Goal: Use online tool/utility: Utilize a website feature to perform a specific function

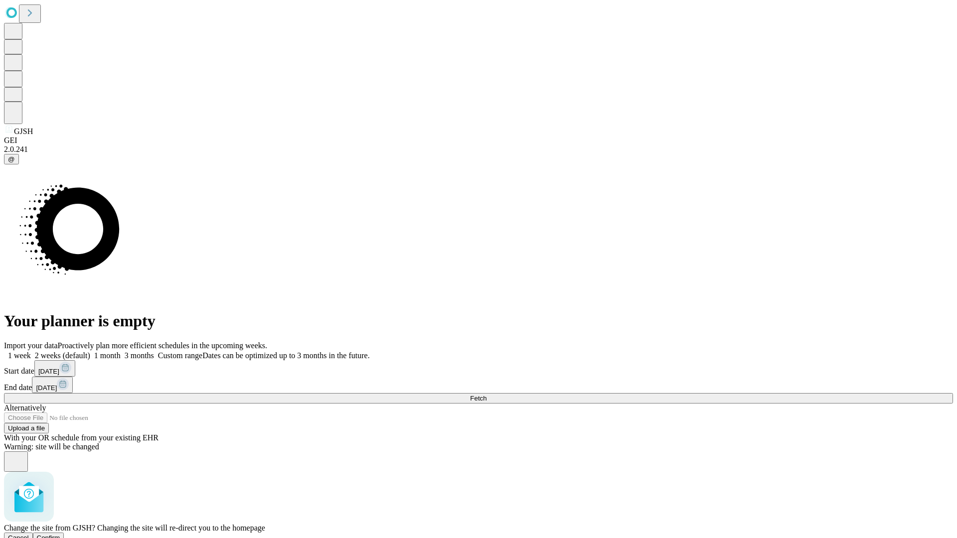
click at [60, 534] on span "Confirm" at bounding box center [48, 537] width 23 height 7
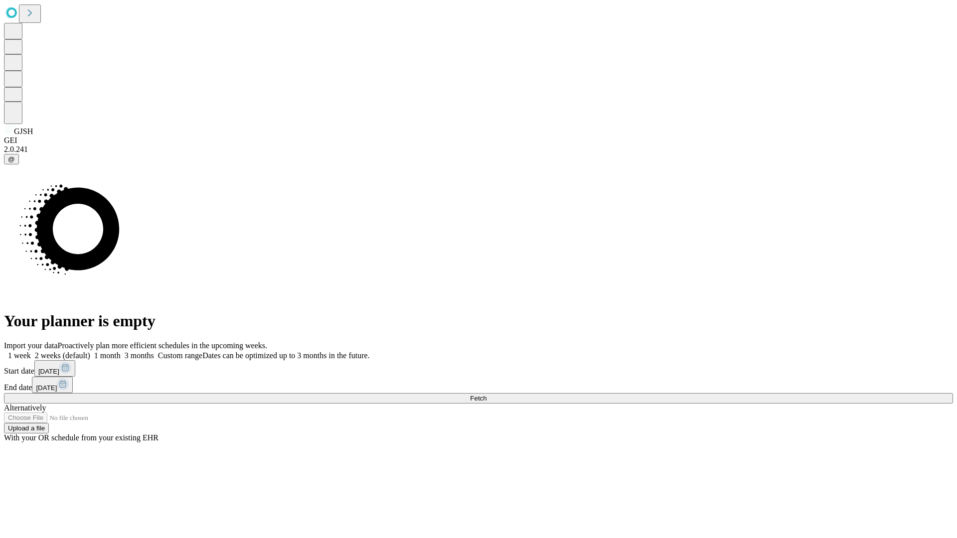
click at [121, 351] on label "1 month" at bounding box center [105, 355] width 30 height 8
click at [486, 395] on span "Fetch" at bounding box center [478, 398] width 16 height 7
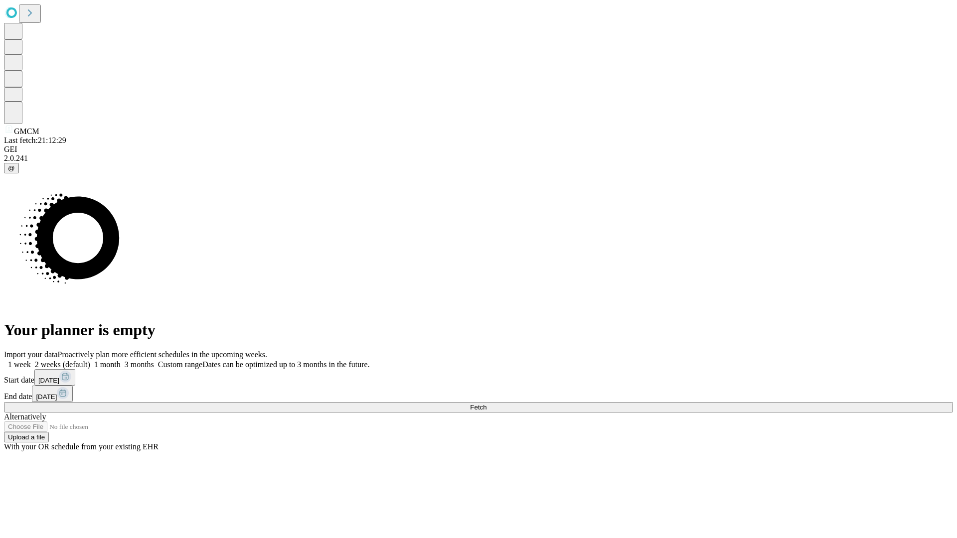
click at [121, 360] on label "1 month" at bounding box center [105, 364] width 30 height 8
click at [486, 404] on span "Fetch" at bounding box center [478, 407] width 16 height 7
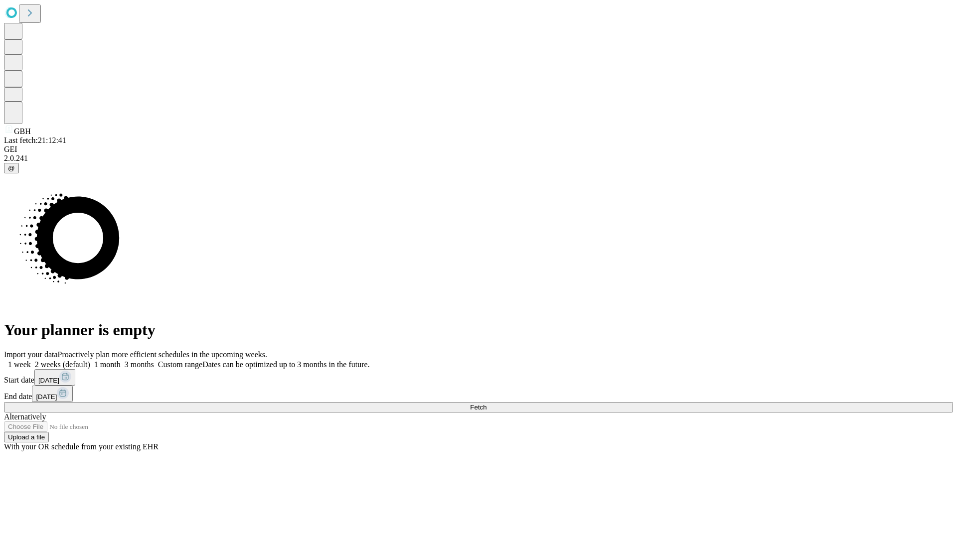
click at [121, 360] on label "1 month" at bounding box center [105, 364] width 30 height 8
click at [486, 404] on span "Fetch" at bounding box center [478, 407] width 16 height 7
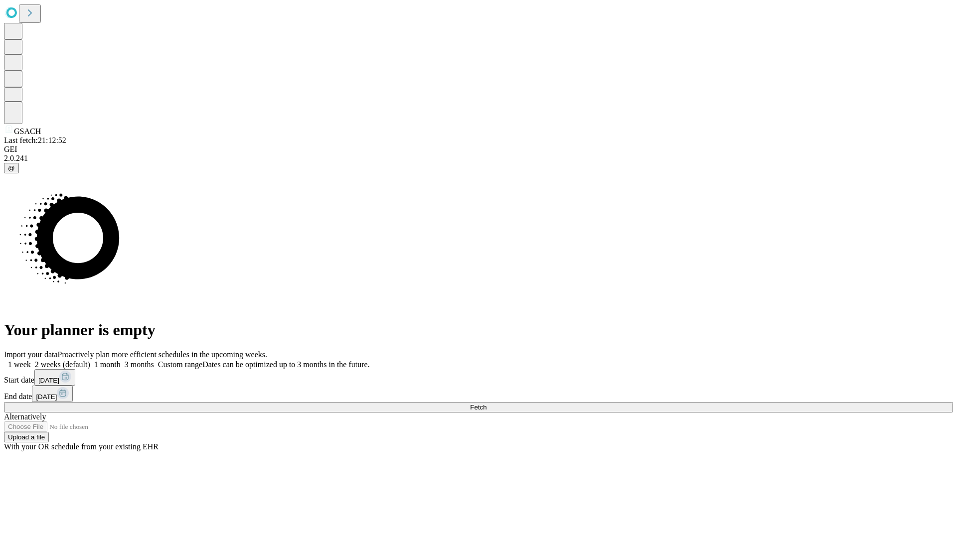
click at [121, 360] on label "1 month" at bounding box center [105, 364] width 30 height 8
click at [486, 404] on span "Fetch" at bounding box center [478, 407] width 16 height 7
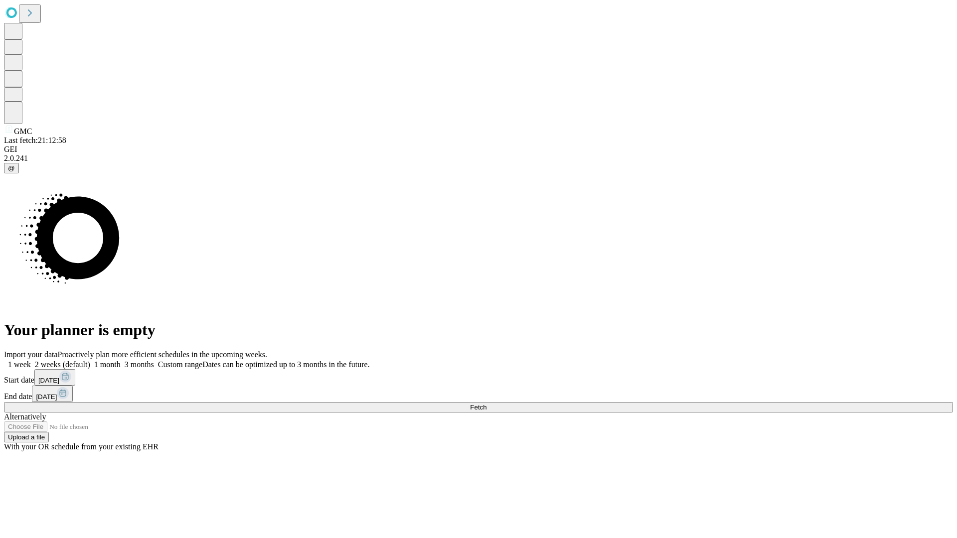
click at [121, 360] on label "1 month" at bounding box center [105, 364] width 30 height 8
click at [486, 404] on span "Fetch" at bounding box center [478, 407] width 16 height 7
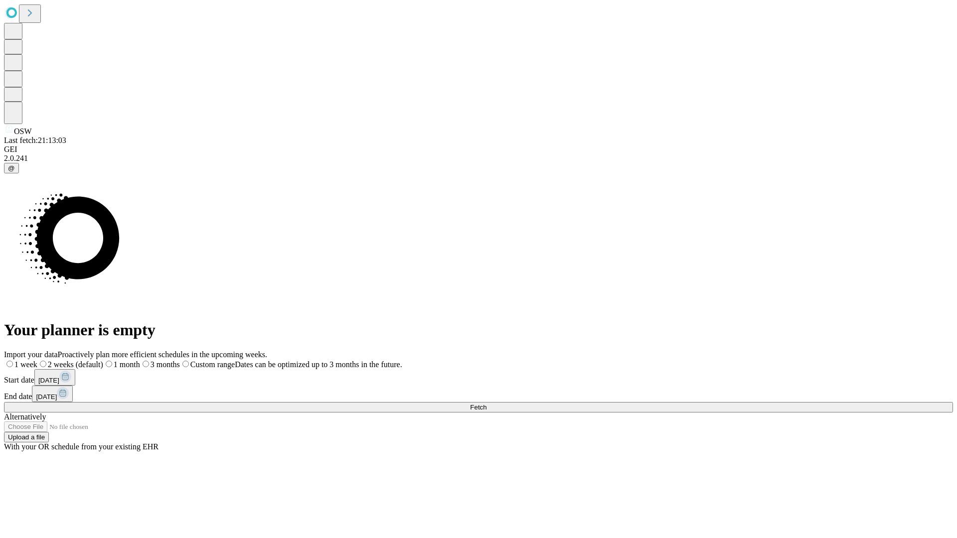
click at [140, 360] on label "1 month" at bounding box center [121, 364] width 37 height 8
click at [486, 404] on span "Fetch" at bounding box center [478, 407] width 16 height 7
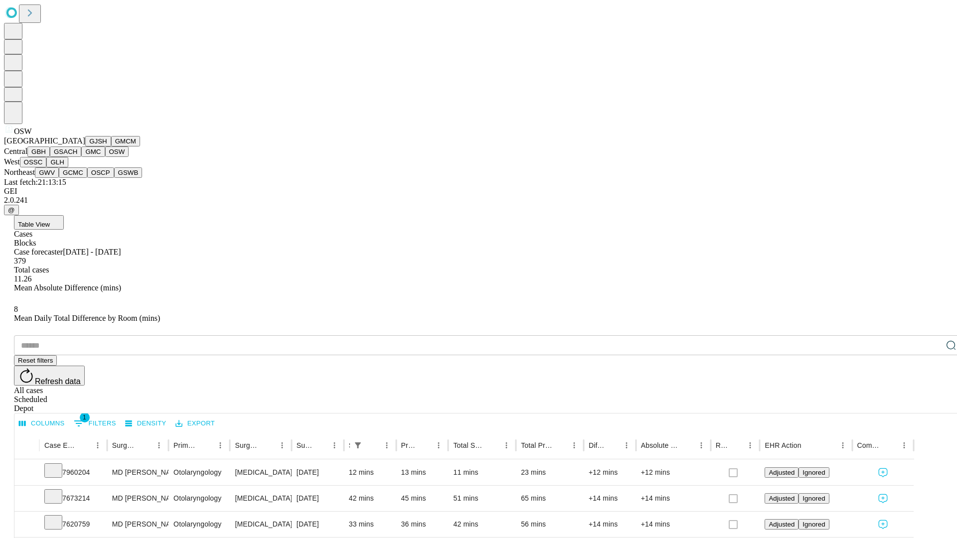
click at [47, 167] on button "OSSC" at bounding box center [33, 162] width 27 height 10
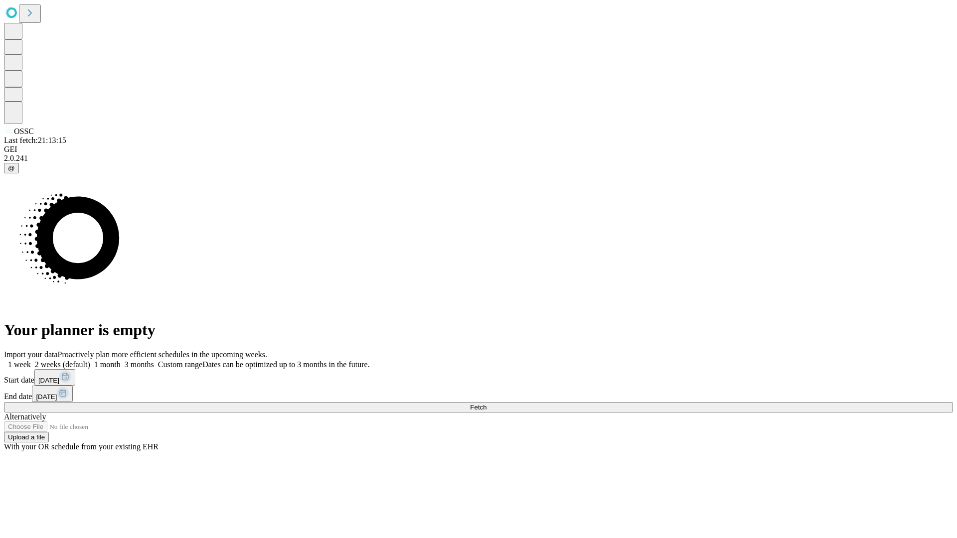
click at [121, 360] on label "1 month" at bounding box center [105, 364] width 30 height 8
click at [486, 404] on span "Fetch" at bounding box center [478, 407] width 16 height 7
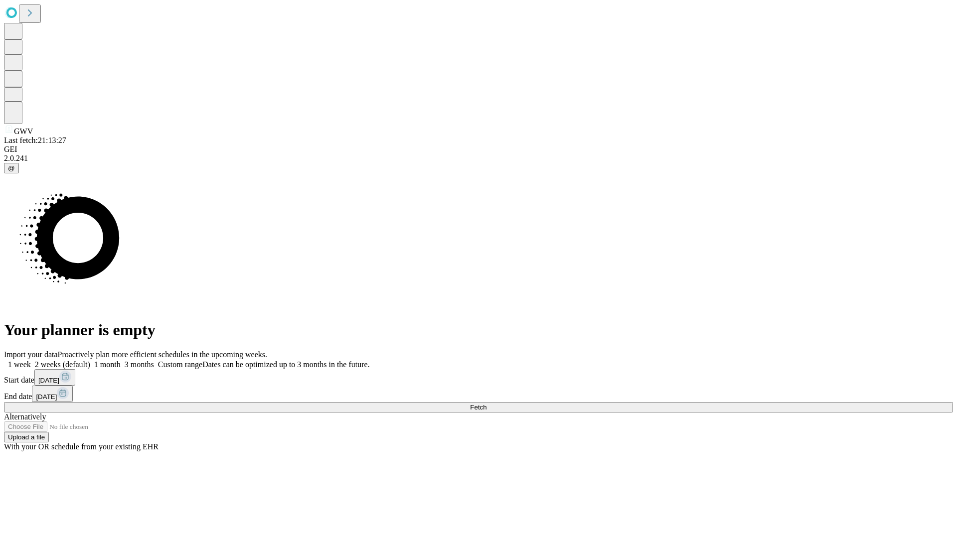
click at [121, 360] on label "1 month" at bounding box center [105, 364] width 30 height 8
click at [486, 404] on span "Fetch" at bounding box center [478, 407] width 16 height 7
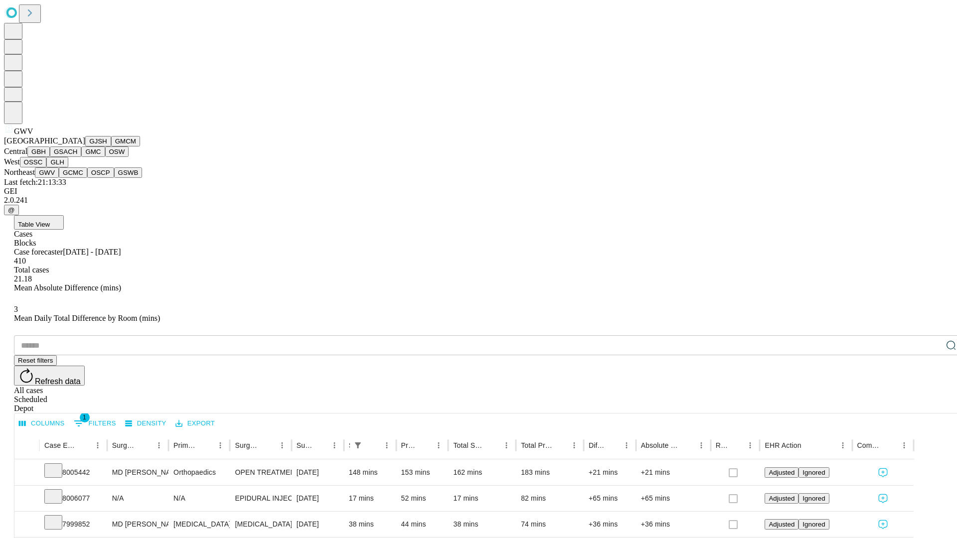
click at [77, 178] on button "GCMC" at bounding box center [73, 172] width 28 height 10
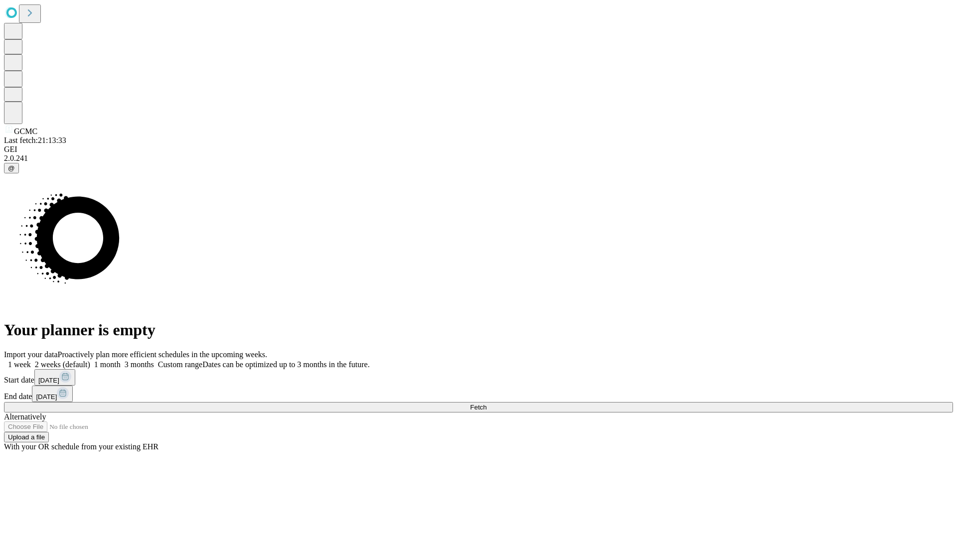
click at [121, 360] on label "1 month" at bounding box center [105, 364] width 30 height 8
click at [486, 404] on span "Fetch" at bounding box center [478, 407] width 16 height 7
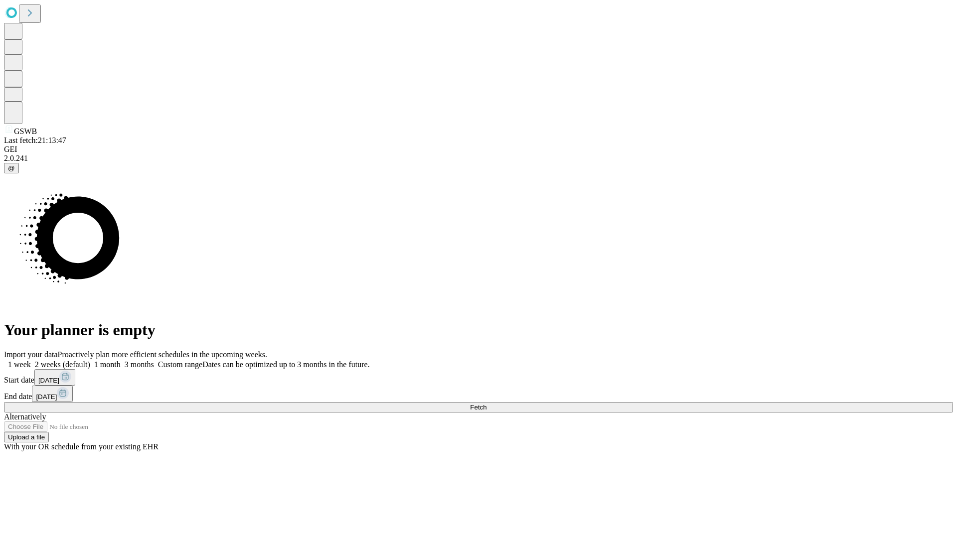
click at [121, 360] on label "1 month" at bounding box center [105, 364] width 30 height 8
click at [486, 404] on span "Fetch" at bounding box center [478, 407] width 16 height 7
